Goal: Information Seeking & Learning: Learn about a topic

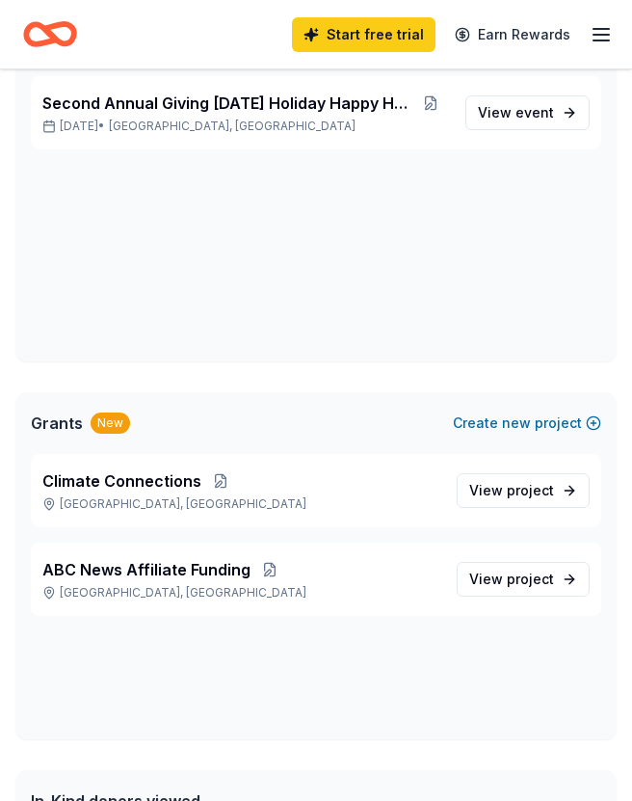
scroll to position [155, 0]
click at [542, 500] on span "View project" at bounding box center [512, 490] width 85 height 23
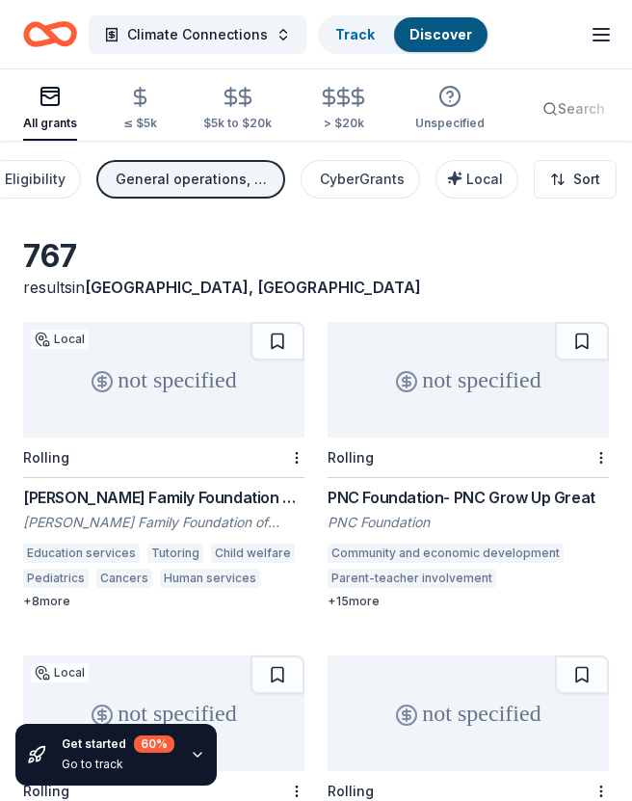
scroll to position [0, 140]
click at [485, 177] on span "Local" at bounding box center [486, 179] width 37 height 16
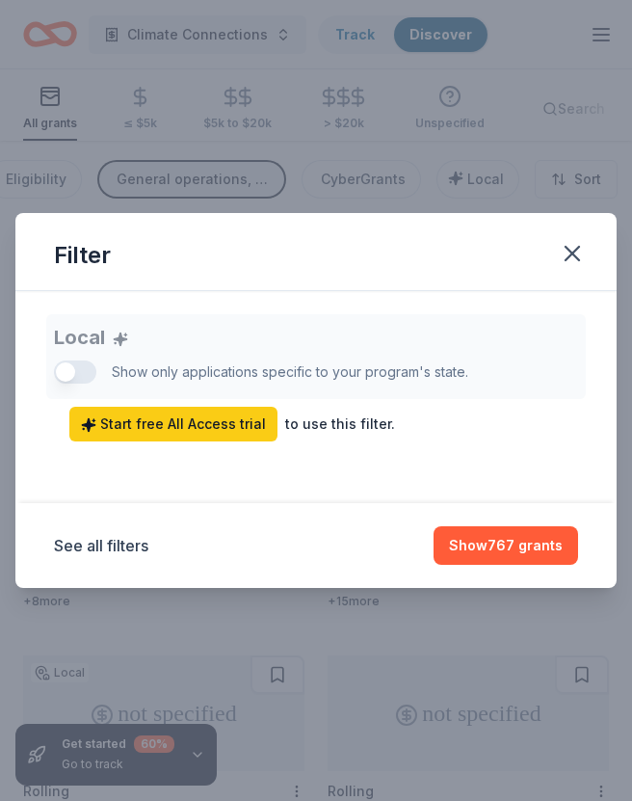
click at [66, 368] on div "Local Show only applications specific to your program's state. Start free All A…" at bounding box center [316, 377] width 524 height 127
click at [71, 380] on div "Local Show only applications specific to your program's state. Start free All A…" at bounding box center [316, 377] width 524 height 127
click at [514, 562] on button "Show 767 grants" at bounding box center [506, 545] width 145 height 39
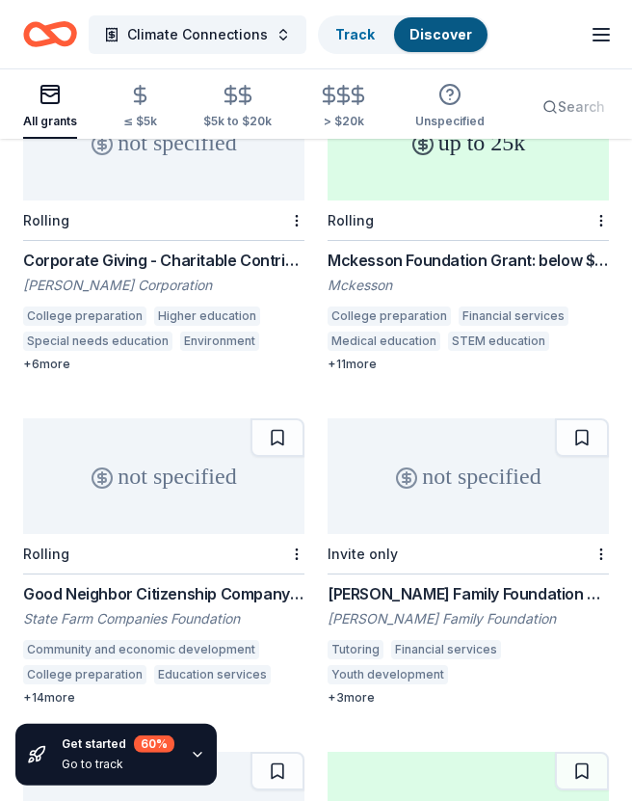
scroll to position [2547, 0]
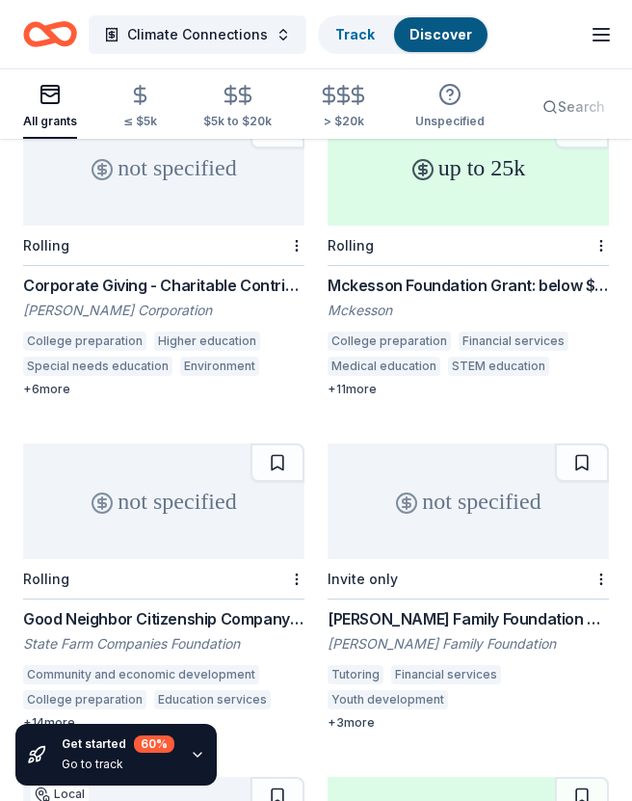
click at [100, 607] on div "Good Neighbor Citizenship Company Grants" at bounding box center [164, 618] width 282 height 23
